Goal: Register for event/course

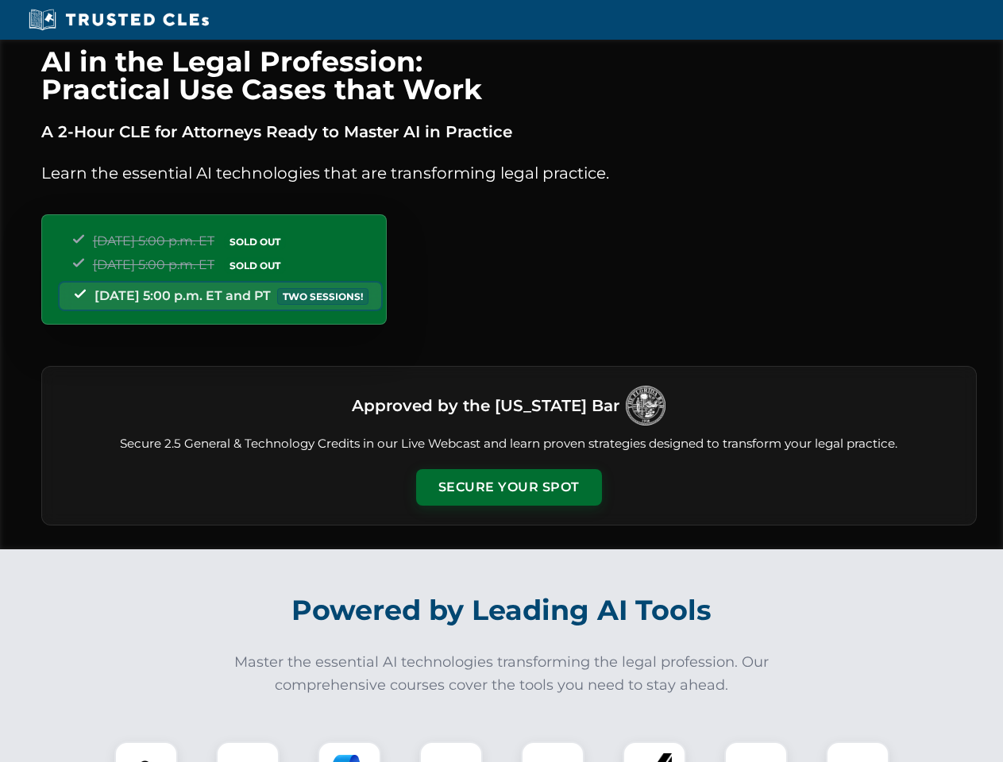
click at [508, 488] on button "Secure Your Spot" at bounding box center [509, 487] width 186 height 37
click at [146, 752] on img at bounding box center [146, 773] width 46 height 46
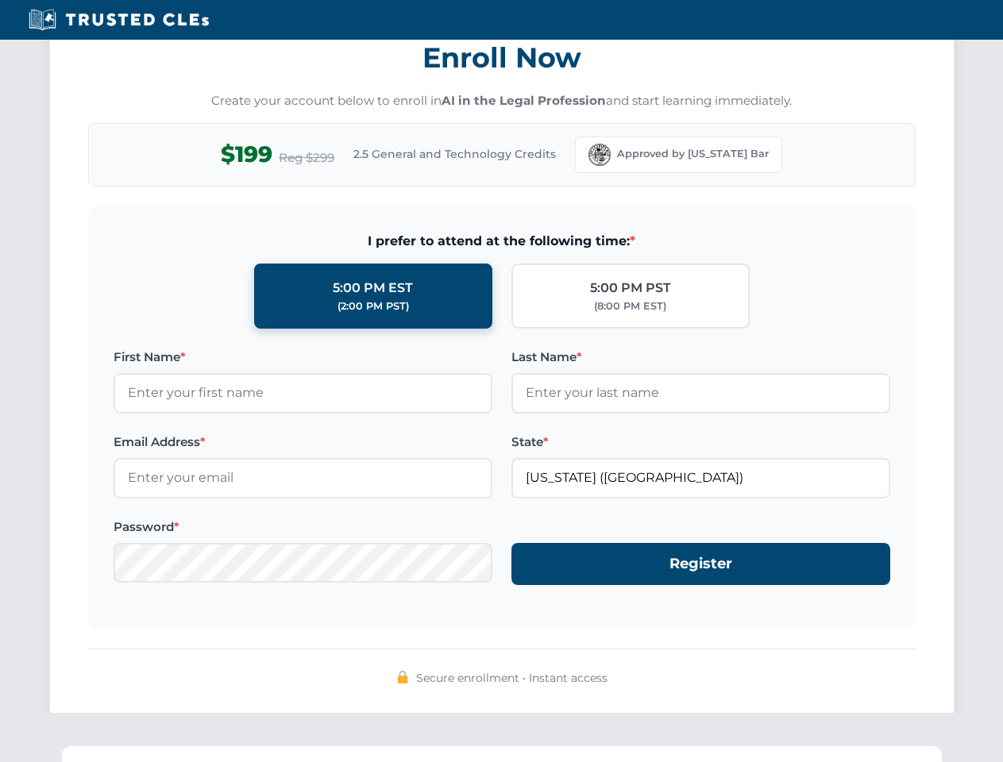
scroll to position [1559, 0]
